Goal: Information Seeking & Learning: Learn about a topic

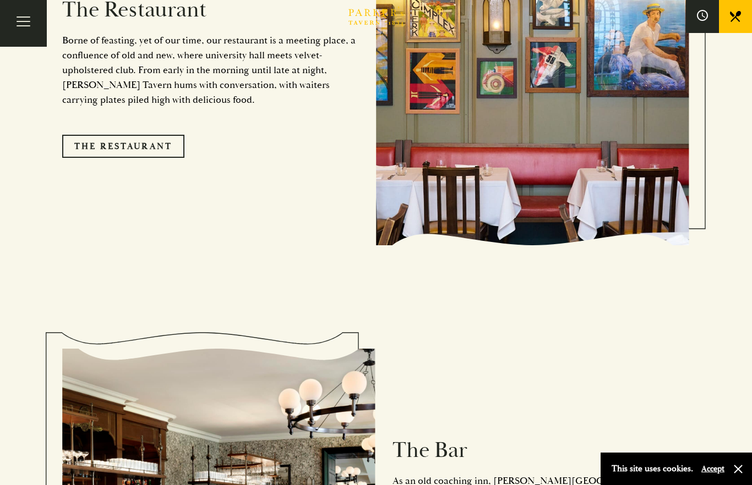
scroll to position [1093, 0]
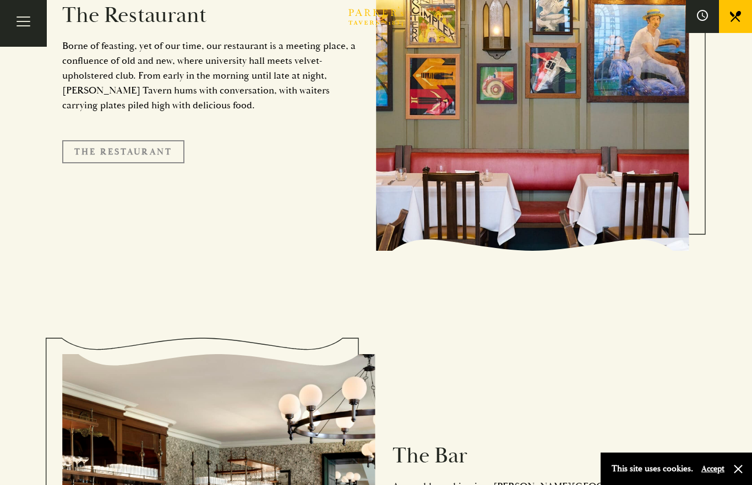
click at [166, 163] on link "The Restaurant" at bounding box center [123, 151] width 122 height 23
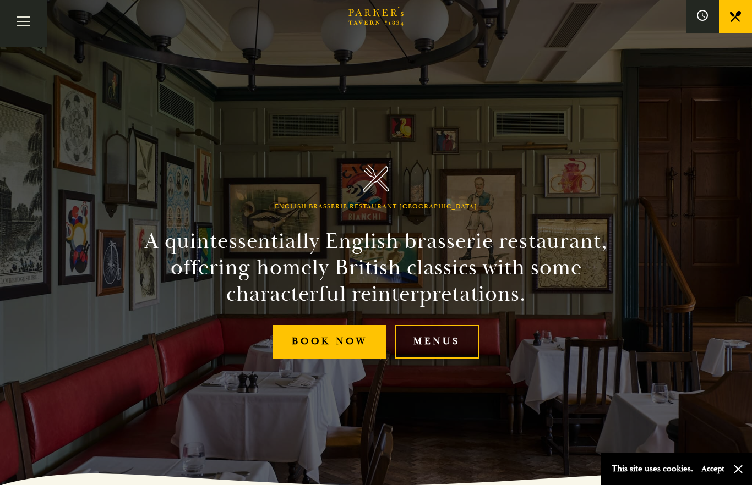
click at [444, 359] on link "Menus" at bounding box center [437, 342] width 84 height 34
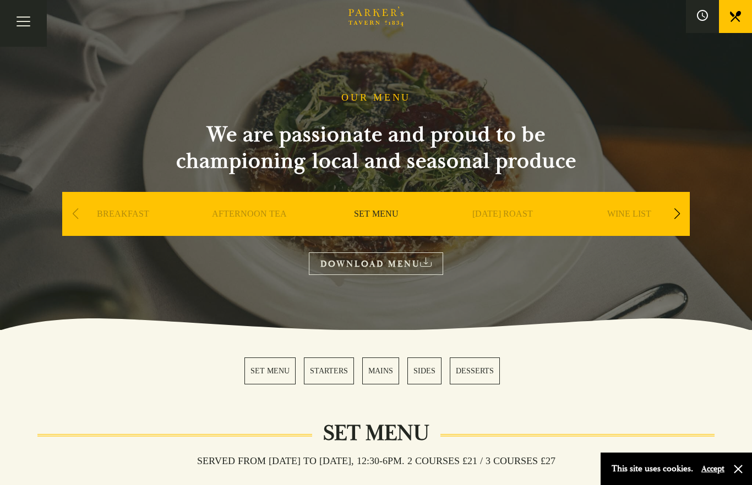
click at [387, 378] on link "MAINS" at bounding box center [380, 371] width 37 height 27
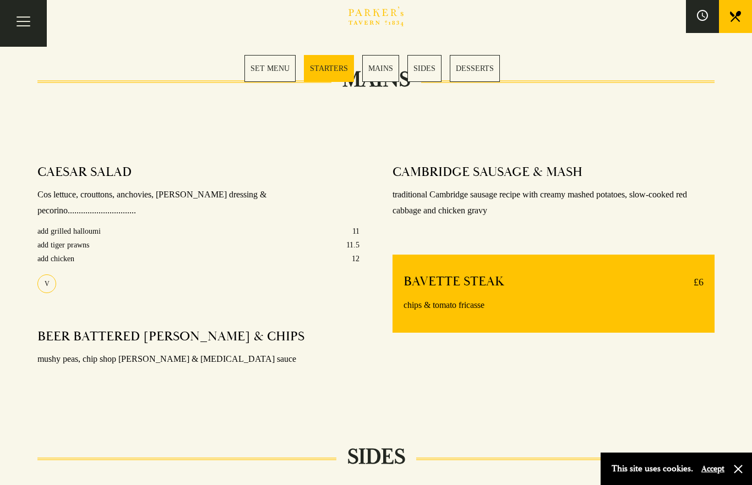
scroll to position [790, 0]
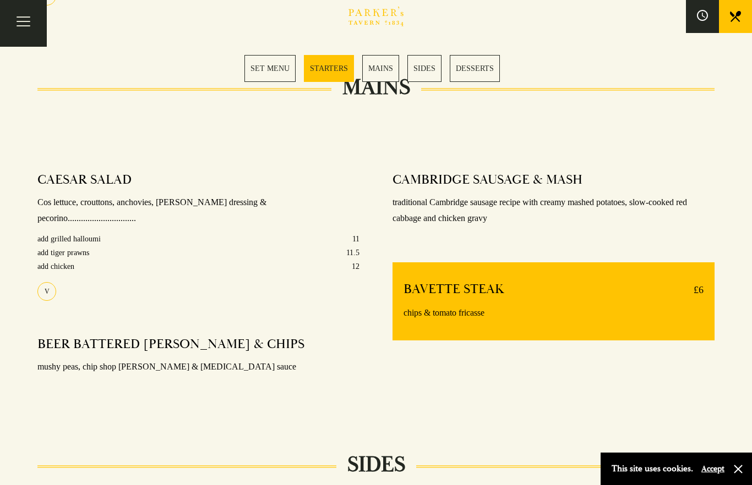
click at [272, 64] on link "SET MENU" at bounding box center [269, 68] width 51 height 27
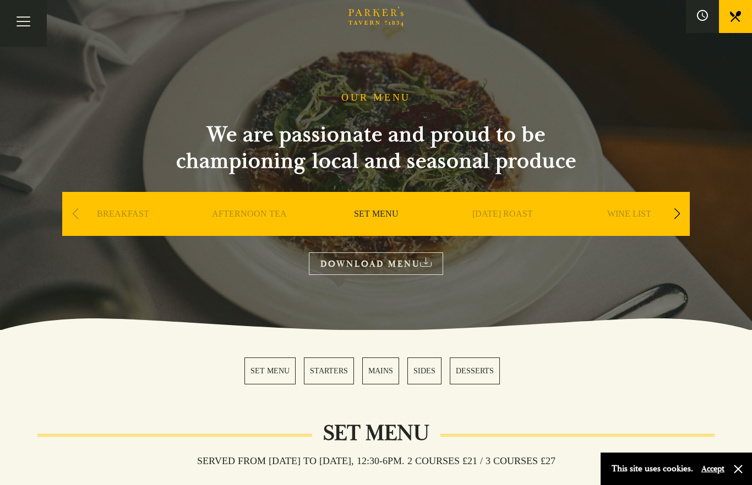
click at [386, 377] on link "MAINS" at bounding box center [380, 371] width 37 height 27
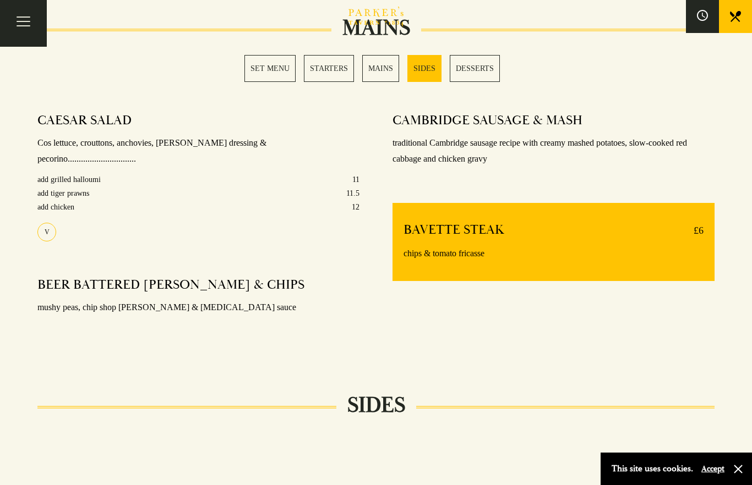
scroll to position [850, 0]
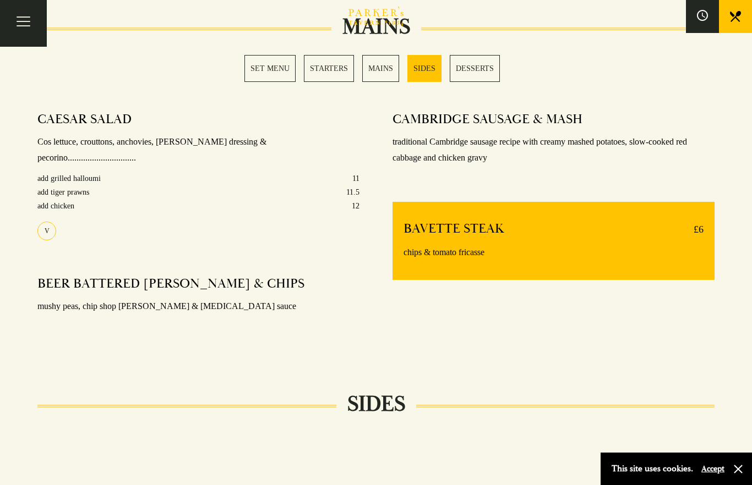
click at [379, 71] on link "MAINS" at bounding box center [380, 68] width 37 height 27
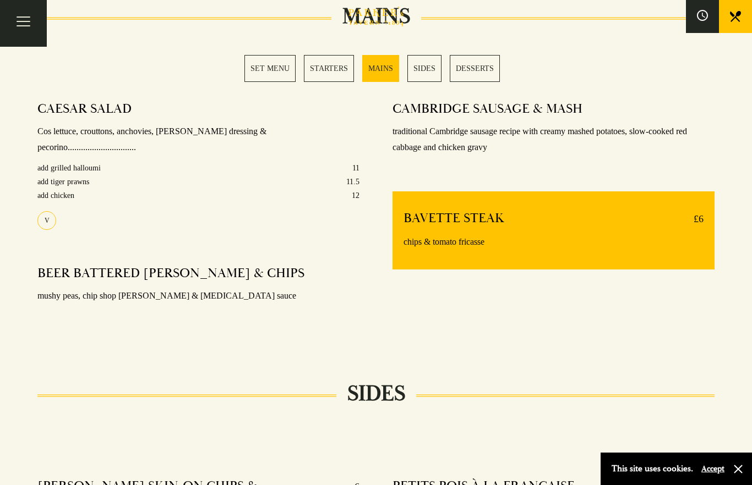
scroll to position [878, 0]
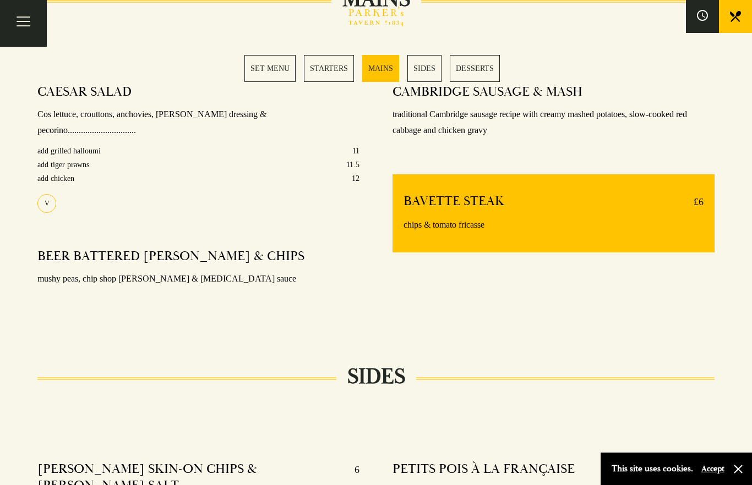
click at [383, 67] on link "MAINS" at bounding box center [380, 68] width 37 height 27
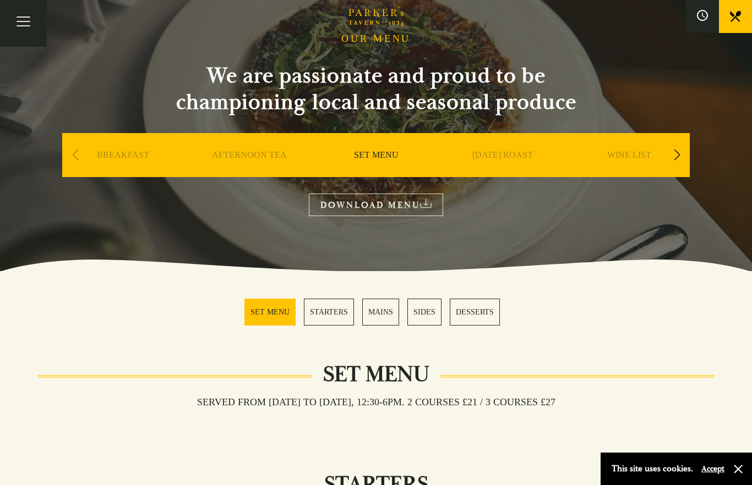
scroll to position [56, 0]
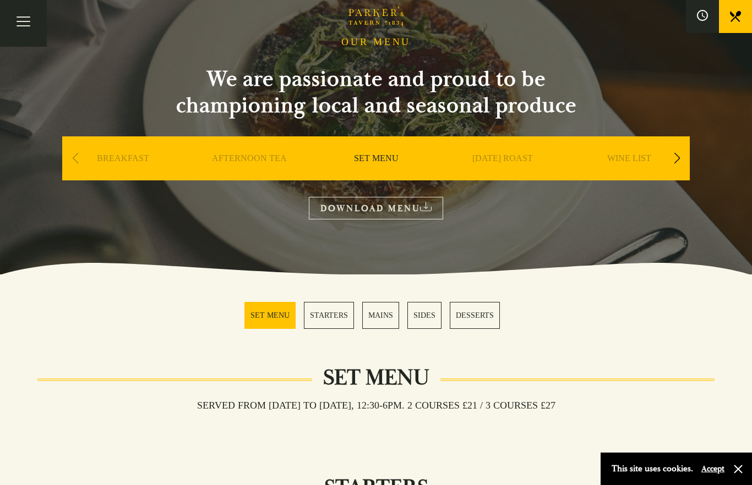
click at [373, 313] on link "MAINS" at bounding box center [380, 315] width 37 height 27
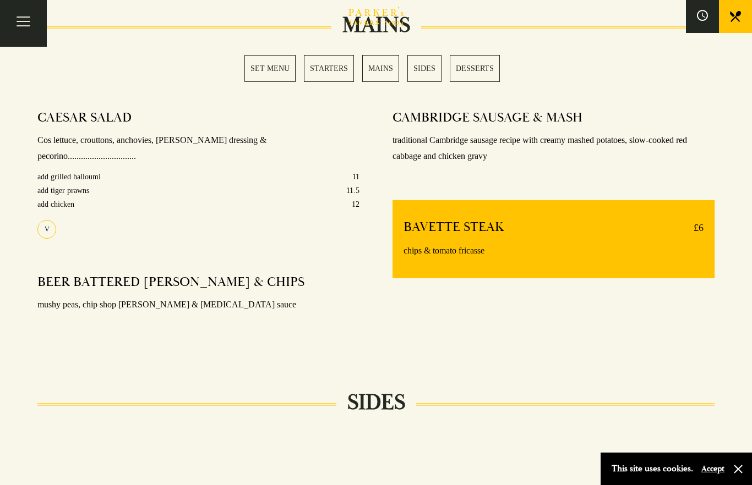
scroll to position [851, 0]
click at [469, 255] on p "chips & tomato fricasse" at bounding box center [553, 252] width 300 height 16
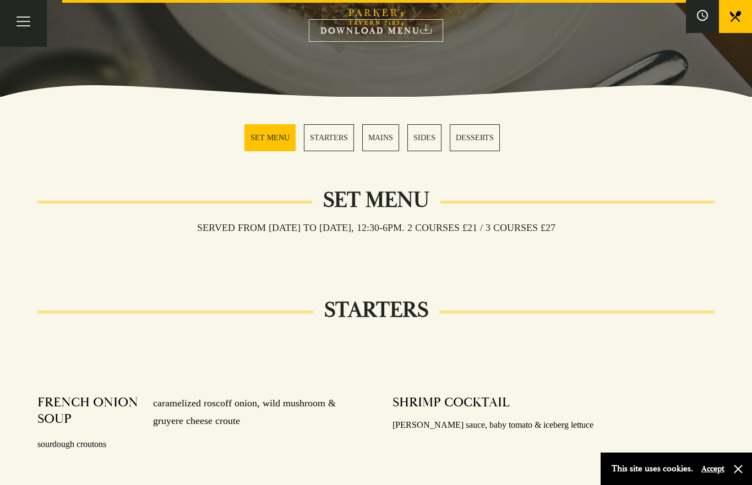
scroll to position [229, 0]
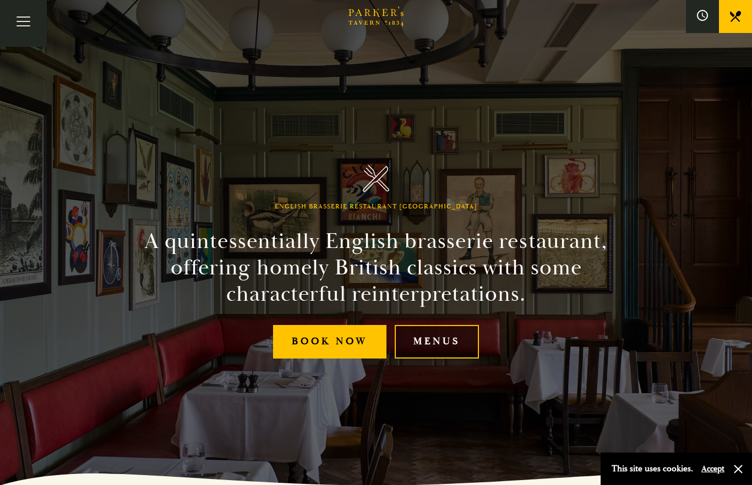
click at [448, 359] on link "Menus" at bounding box center [437, 342] width 84 height 34
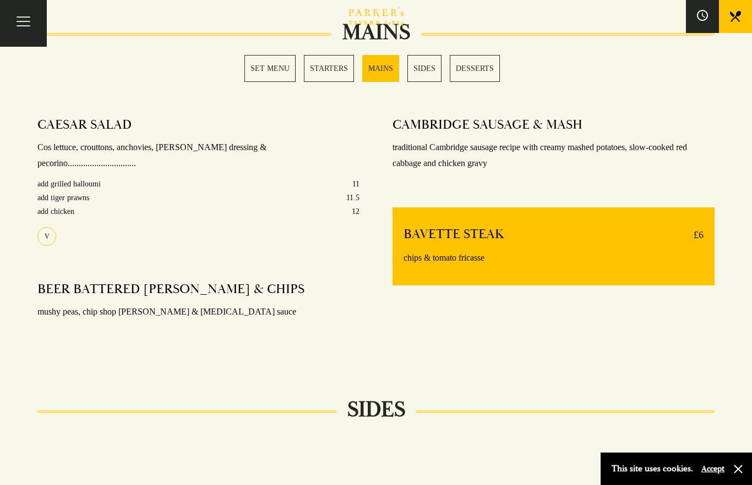
scroll to position [844, 0]
click at [265, 73] on link "SET MENU" at bounding box center [269, 68] width 51 height 27
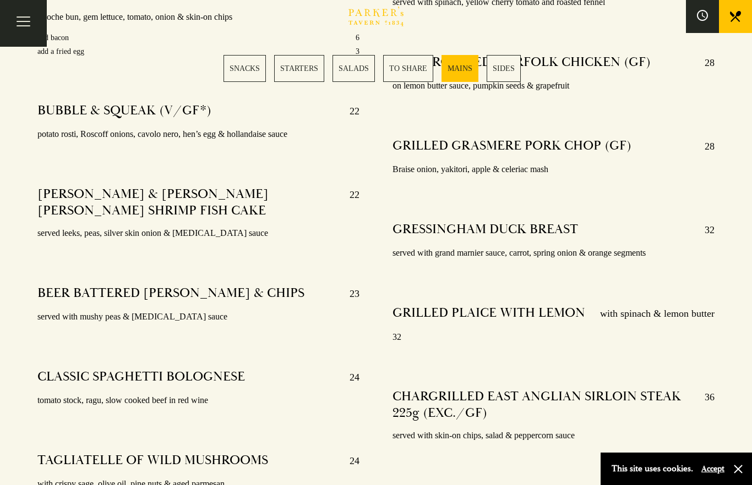
scroll to position [2158, 0]
click at [608, 60] on section "SNACKS STARTERS SALADS TO SHARE MAINS SIDES" at bounding box center [376, 69] width 752 height 82
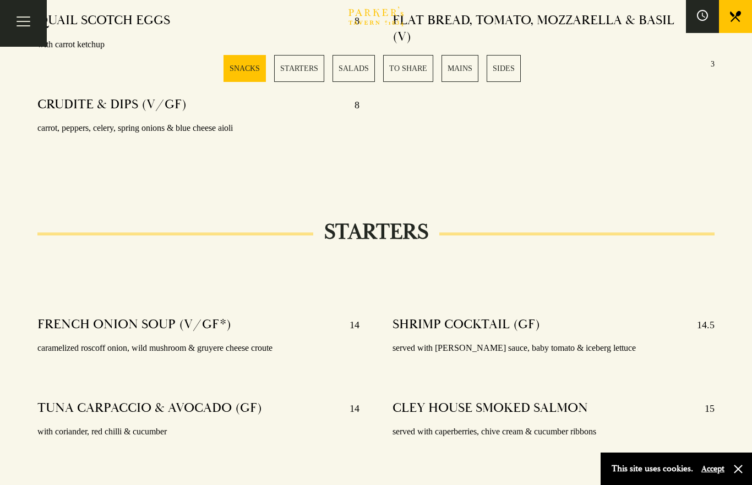
scroll to position [672, 0]
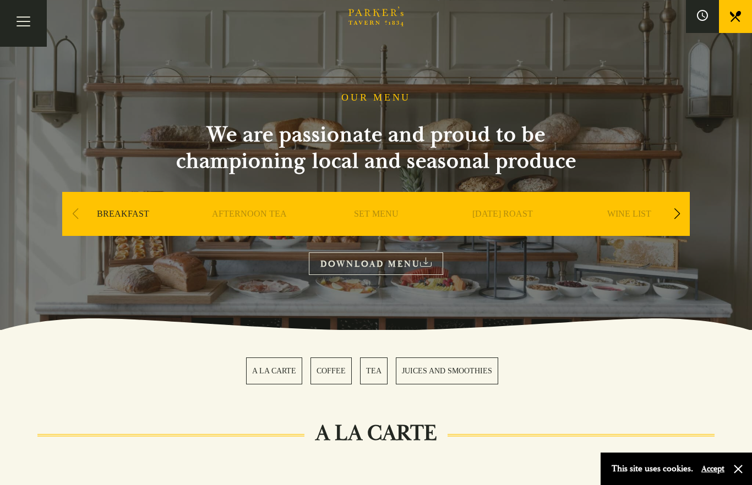
click at [512, 215] on link "[DATE] ROAST" at bounding box center [502, 231] width 61 height 44
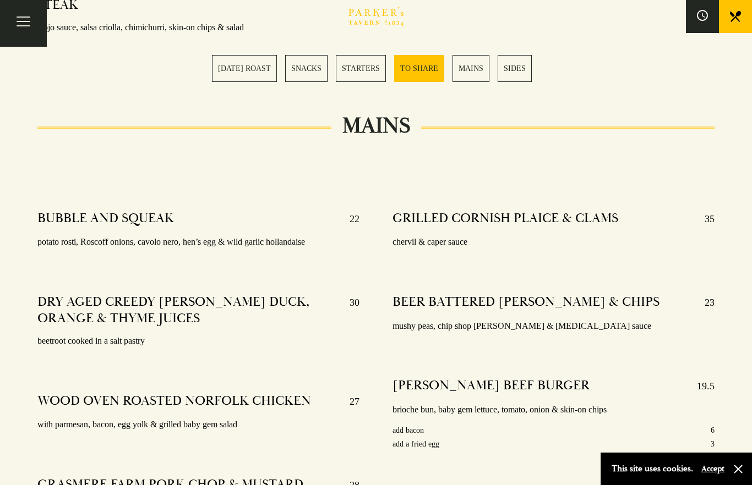
scroll to position [1859, 0]
